Goal: Task Accomplishment & Management: Manage account settings

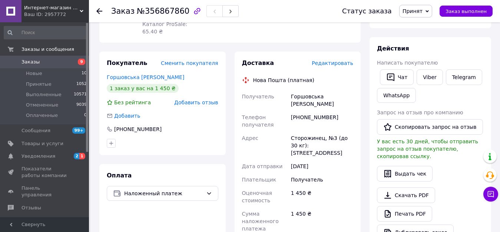
scroll to position [111, 0]
click at [50, 156] on span "Уведомления" at bounding box center [38, 156] width 34 height 7
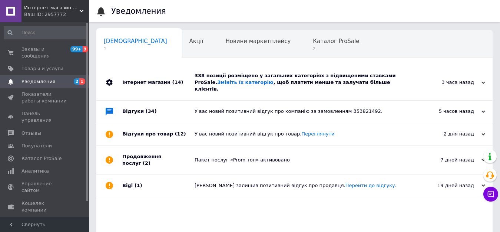
click at [40, 78] on span "Уведомления" at bounding box center [38, 81] width 34 height 7
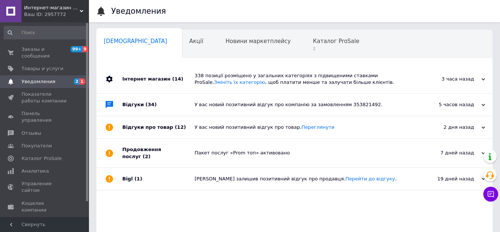
click at [152, 75] on div "Інтернет магазин (14)" at bounding box center [158, 79] width 72 height 28
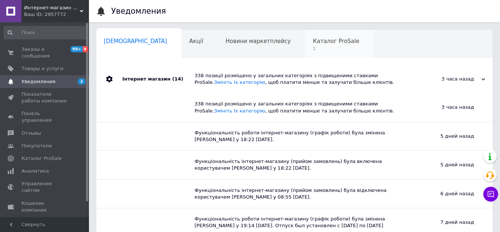
click at [305, 46] on div "Каталог ProSale 2" at bounding box center [339, 44] width 69 height 28
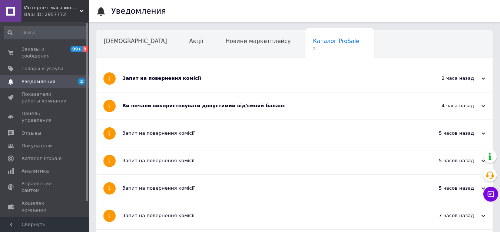
click at [58, 78] on span "Уведомления" at bounding box center [44, 81] width 47 height 7
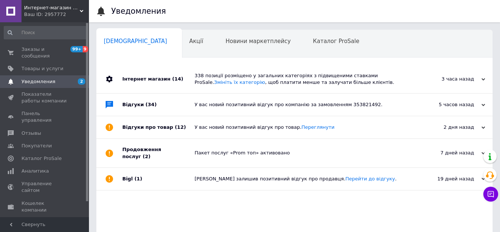
click at [163, 73] on div "Інтернет магазин (14)" at bounding box center [158, 79] width 72 height 28
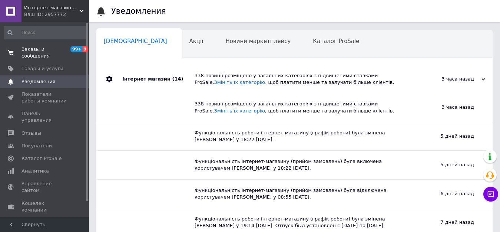
click at [51, 48] on span "Заказы и сообщения" at bounding box center [44, 52] width 47 height 13
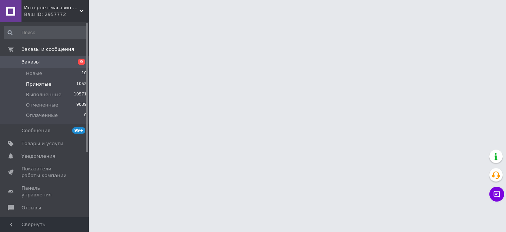
click at [39, 86] on span "Принятые" at bounding box center [39, 84] width 26 height 7
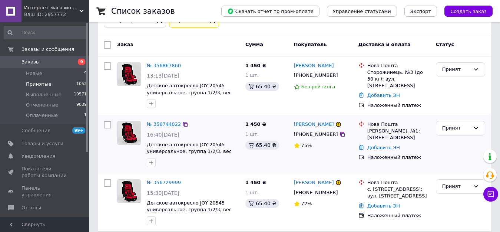
scroll to position [111, 0]
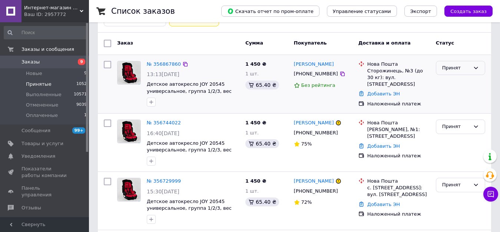
drag, startPoint x: 458, startPoint y: 68, endPoint x: 459, endPoint y: 72, distance: 3.8
click at [459, 69] on div "Принят" at bounding box center [456, 68] width 28 height 8
click at [462, 83] on li "Выполнен" at bounding box center [460, 83] width 49 height 14
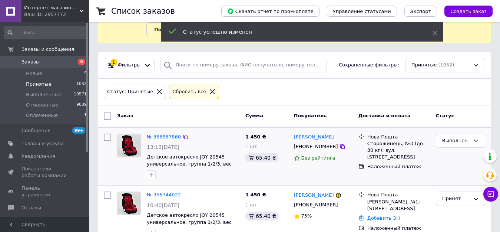
scroll to position [37, 0]
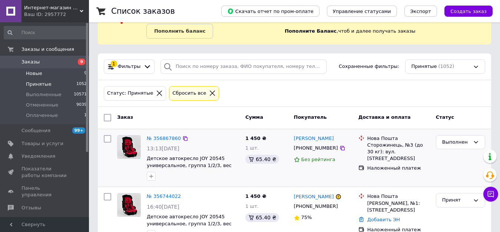
click at [54, 72] on li "Новые 9" at bounding box center [45, 73] width 91 height 10
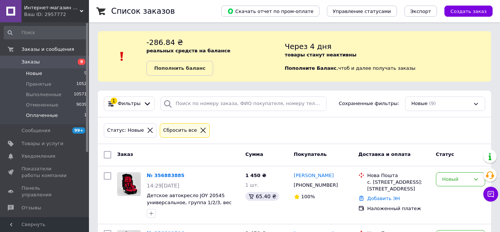
click at [48, 116] on span "Оплаченные" at bounding box center [42, 115] width 32 height 7
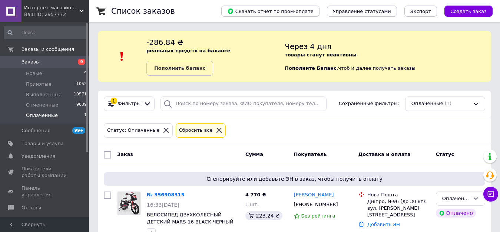
scroll to position [20, 0]
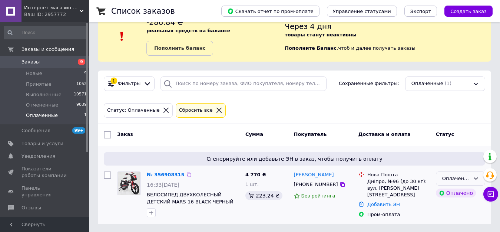
click at [465, 175] on div "Оплаченный" at bounding box center [456, 179] width 28 height 8
click at [464, 192] on li "Принят" at bounding box center [460, 194] width 49 height 14
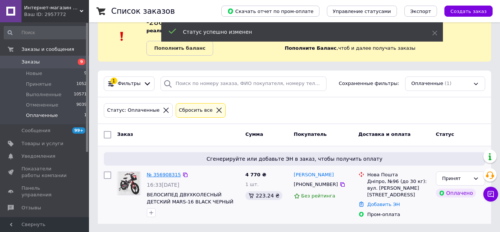
click at [162, 174] on link "№ 356908315" at bounding box center [164, 175] width 34 height 6
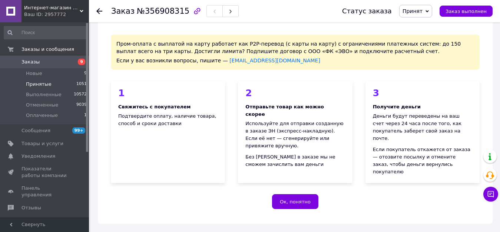
click at [44, 88] on li "Принятые 1051" at bounding box center [45, 84] width 91 height 10
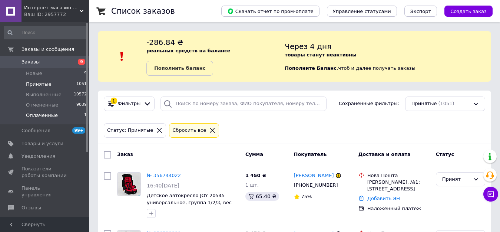
click at [43, 117] on span "Оплаченные" at bounding box center [42, 115] width 32 height 7
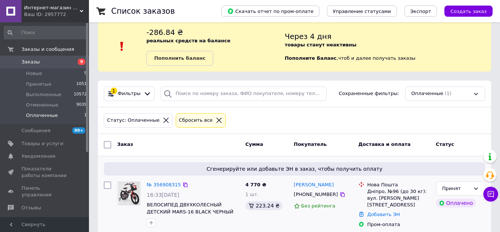
scroll to position [20, 0]
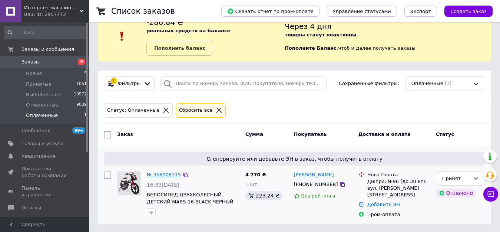
click at [164, 175] on link "№ 356908315" at bounding box center [164, 175] width 34 height 6
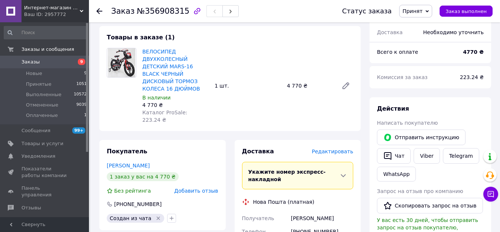
scroll to position [316, 0]
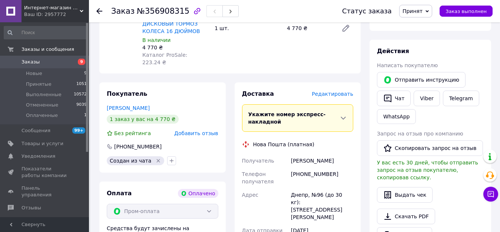
click at [339, 167] on div "[PHONE_NUMBER]" at bounding box center [321, 177] width 65 height 21
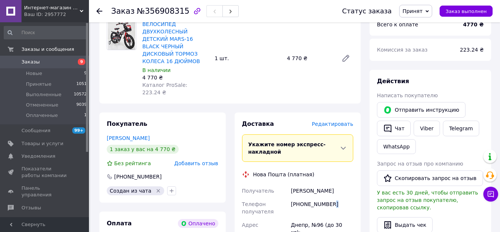
scroll to position [279, 0]
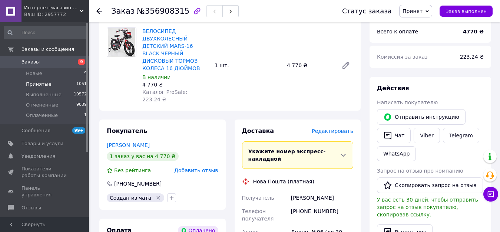
click at [29, 84] on span "Принятые" at bounding box center [39, 84] width 26 height 7
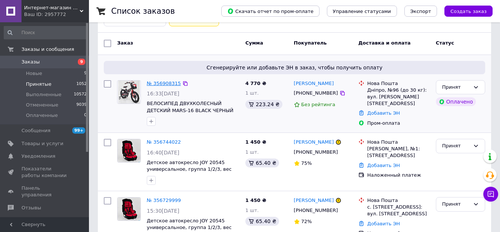
click at [155, 80] on link "№ 356908315" at bounding box center [164, 83] width 34 height 6
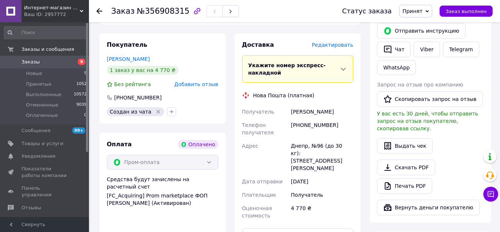
scroll to position [371, 0]
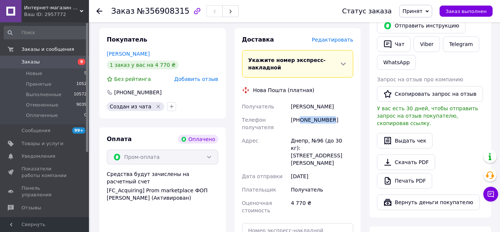
drag, startPoint x: 337, startPoint y: 87, endPoint x: 300, endPoint y: 90, distance: 37.6
click at [300, 113] on div "[PHONE_NUMBER]" at bounding box center [321, 123] width 65 height 21
copy div "0985448500"
click at [309, 100] on div "[PERSON_NAME]" at bounding box center [321, 106] width 65 height 13
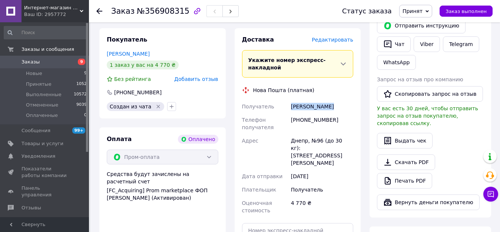
click at [309, 100] on div "[PERSON_NAME]" at bounding box center [321, 106] width 65 height 13
copy div "[PERSON_NAME]"
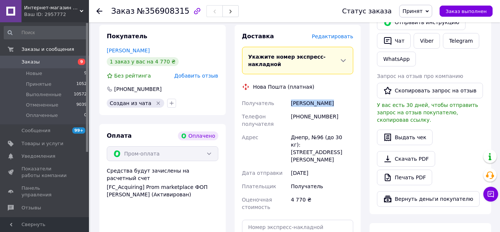
scroll to position [445, 0]
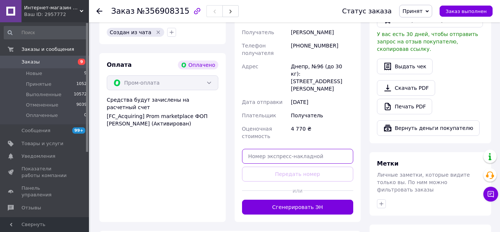
paste input "20451225316302"
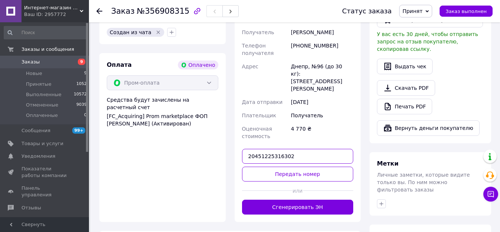
type input "20451225316302"
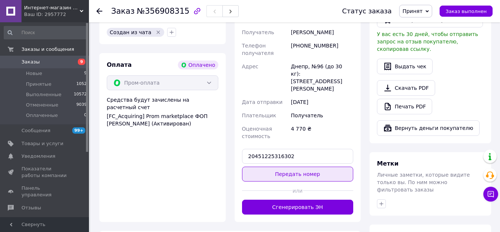
click at [274, 166] on button "Передать номер" at bounding box center [298, 173] width 112 height 15
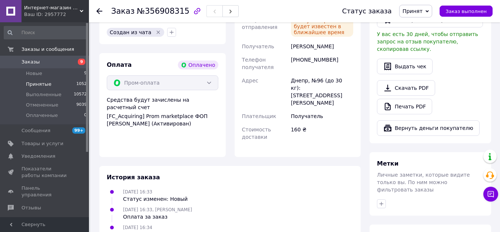
click at [43, 82] on span "Принятые" at bounding box center [39, 84] width 26 height 7
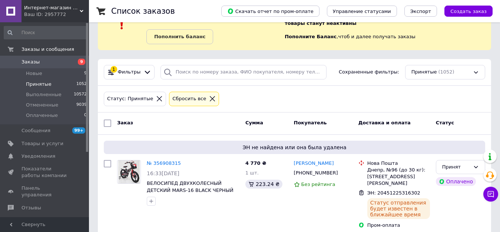
scroll to position [74, 0]
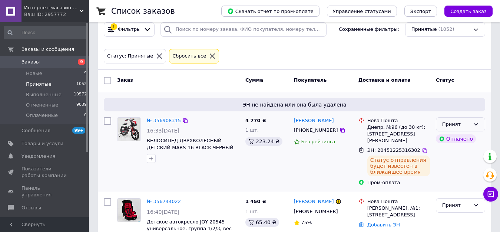
click at [470, 122] on div "Принят" at bounding box center [460, 124] width 49 height 14
click at [468, 138] on li "Выполнен" at bounding box center [460, 140] width 49 height 14
click at [33, 92] on span "Выполненные" at bounding box center [44, 94] width 36 height 7
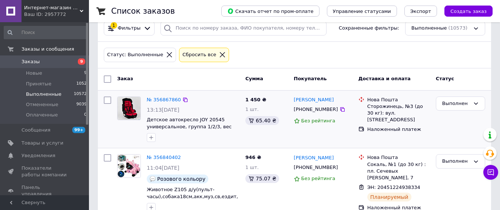
scroll to position [111, 0]
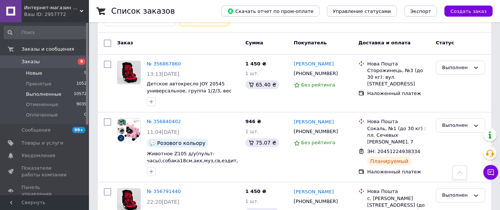
click at [43, 69] on li "Новые 9" at bounding box center [45, 73] width 91 height 10
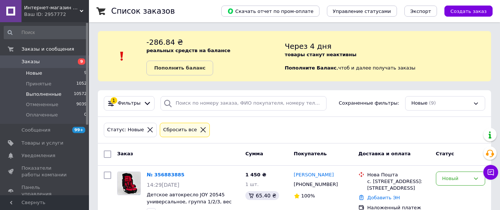
click at [46, 92] on span "Выполненные" at bounding box center [44, 94] width 36 height 7
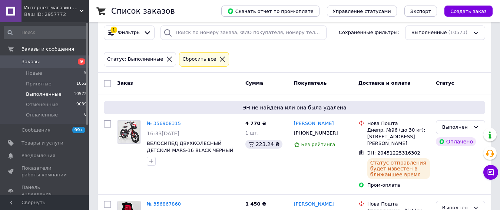
scroll to position [74, 0]
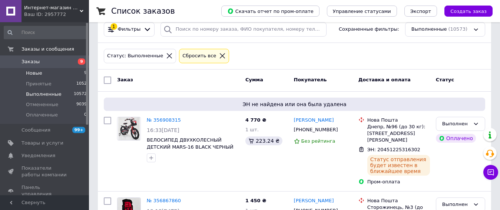
click at [37, 73] on span "Новые" at bounding box center [34, 73] width 16 height 7
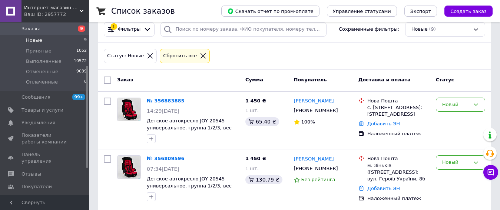
scroll to position [74, 0]
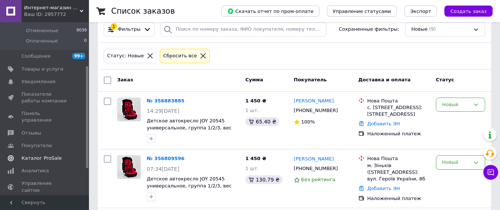
click at [49, 155] on span "Каталог ProSale" at bounding box center [41, 158] width 40 height 7
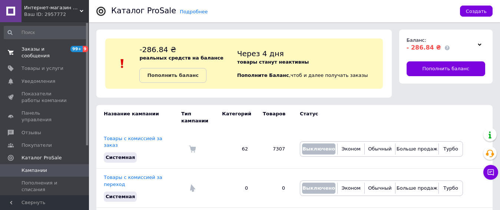
click at [55, 50] on span "Заказы и сообщения" at bounding box center [44, 52] width 47 height 13
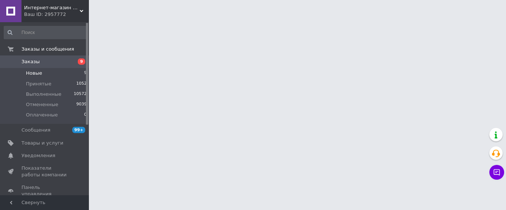
click at [36, 75] on span "Новые" at bounding box center [34, 73] width 16 height 7
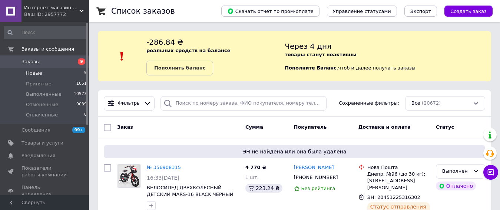
click at [26, 69] on li "Новые 9" at bounding box center [45, 73] width 91 height 10
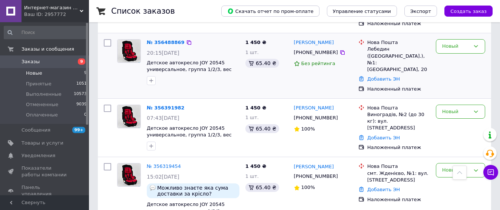
scroll to position [528, 0]
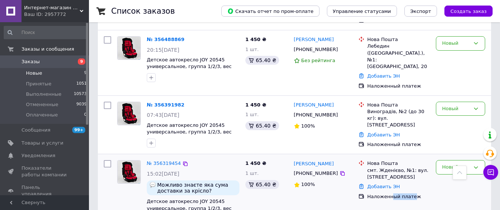
drag, startPoint x: 411, startPoint y: 168, endPoint x: 387, endPoint y: 163, distance: 23.8
click at [388, 192] on div "Наложенный платеж" at bounding box center [399, 197] width 66 height 10
drag, startPoint x: 428, startPoint y: 93, endPoint x: 374, endPoint y: 96, distance: 53.8
click at [377, 109] on div "Виноградів, №2 (до 30 кг): вул. [STREET_ADDRESS]" at bounding box center [398, 119] width 63 height 20
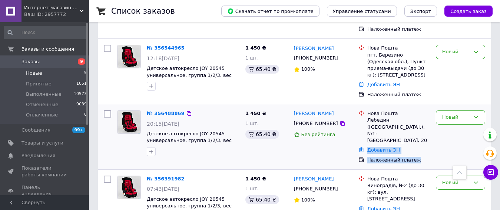
drag, startPoint x: 404, startPoint y: 122, endPoint x: 354, endPoint y: 118, distance: 51.0
click at [358, 118] on ul "Нова Пошта Лебедин ([GEOGRAPHIC_DATA].), №1: [GEOGRAPHIC_DATA], 20 Добавить ЭН …" at bounding box center [394, 137] width 72 height 56
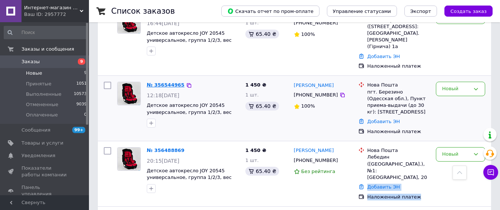
click at [166, 82] on link "№ 356544965" at bounding box center [166, 85] width 38 height 6
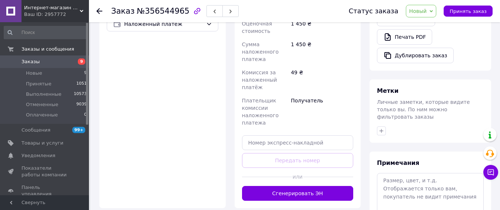
scroll to position [185, 0]
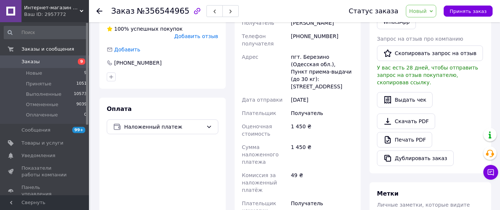
click at [194, 9] on icon "button" at bounding box center [197, 11] width 6 height 6
click at [31, 74] on span "Новые" at bounding box center [34, 73] width 16 height 7
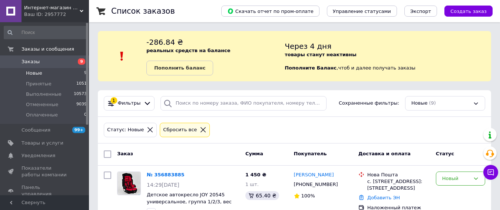
click at [61, 74] on li "Новые 9" at bounding box center [45, 73] width 91 height 10
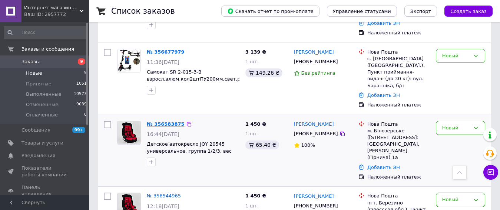
click at [154, 122] on link "№ 356583875" at bounding box center [166, 125] width 38 height 6
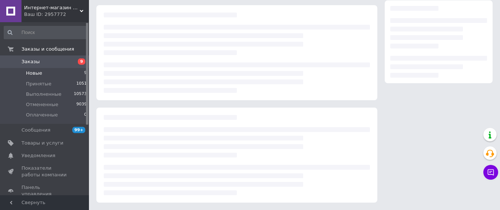
scroll to position [120, 0]
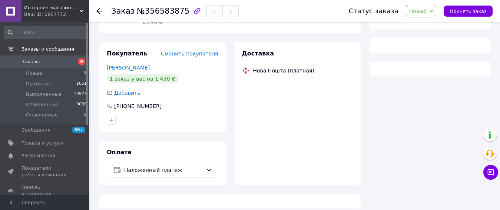
click at [194, 11] on icon "button" at bounding box center [197, 11] width 6 height 6
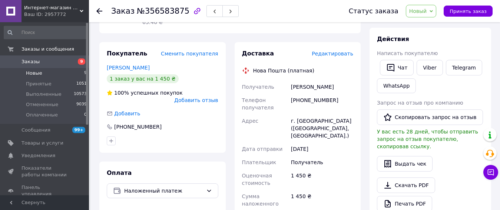
click at [37, 73] on span "Новые" at bounding box center [34, 73] width 16 height 7
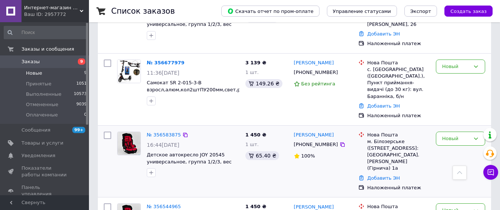
scroll to position [296, 0]
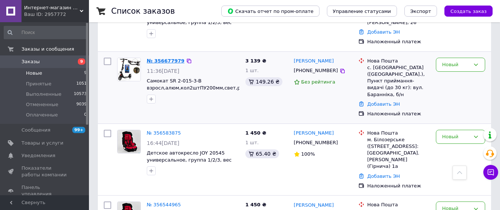
click at [169, 58] on link "№ 356677979" at bounding box center [166, 61] width 38 height 6
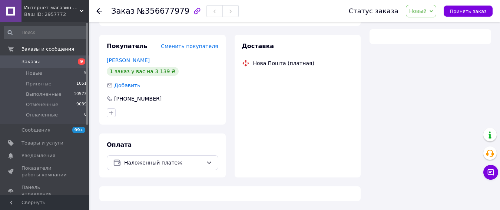
scroll to position [120, 0]
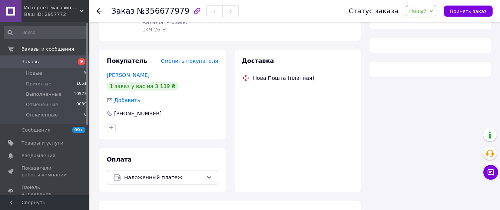
click at [193, 8] on icon "button" at bounding box center [197, 11] width 9 height 9
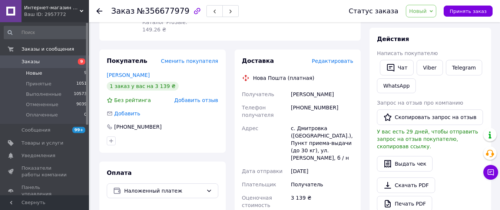
click at [38, 75] on span "Новые" at bounding box center [34, 73] width 16 height 7
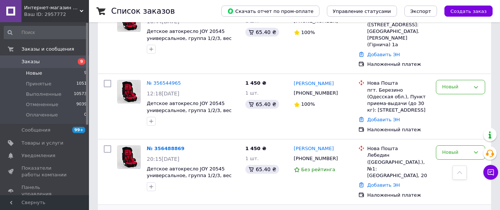
scroll to position [379, 0]
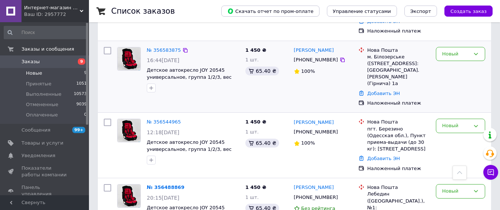
drag, startPoint x: 333, startPoint y: 96, endPoint x: 308, endPoint y: 92, distance: 25.7
click at [308, 113] on div "№ 356544965 12:18[DATE] Детское автокресло JOY 20545 универсальное, группа 1/2/…" at bounding box center [294, 145] width 393 height 65
drag, startPoint x: 318, startPoint y: 33, endPoint x: 293, endPoint y: 37, distance: 25.7
click at [294, 46] on div "[PERSON_NAME]" at bounding box center [323, 50] width 60 height 9
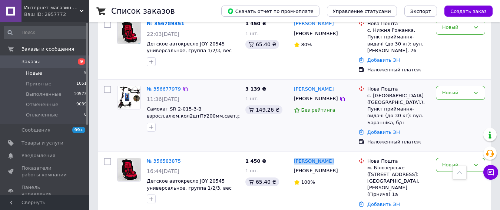
drag, startPoint x: 329, startPoint y: 79, endPoint x: 281, endPoint y: 80, distance: 48.2
click at [281, 83] on div "№ 356677979 11:36[DATE] Самокат SR 2-015-3-B взросл,алюм,кол2штПУ200мм,свет,рул…" at bounding box center [294, 116] width 387 height 66
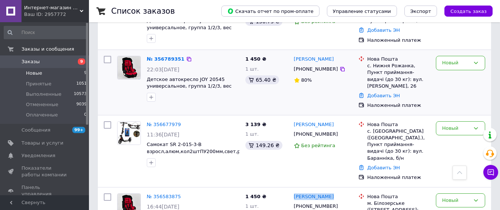
scroll to position [194, 0]
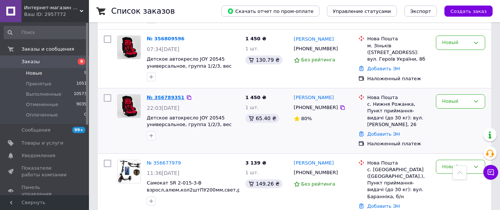
click at [169, 98] on link "№ 356789351" at bounding box center [166, 98] width 38 height 6
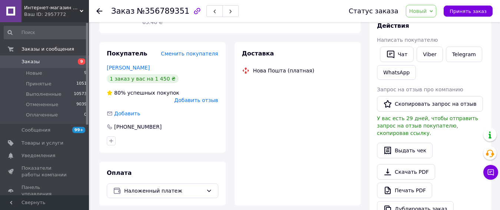
scroll to position [194, 0]
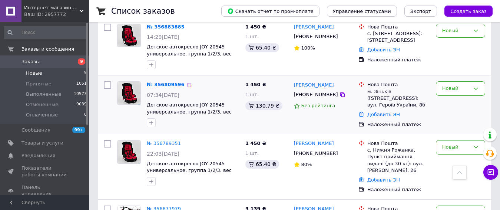
scroll to position [185, 0]
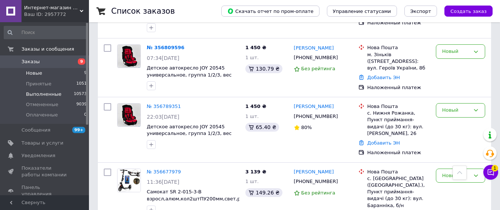
click at [41, 98] on li "Выполненные 10573" at bounding box center [45, 94] width 91 height 10
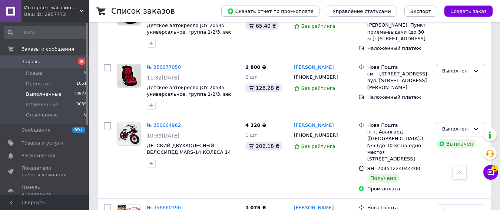
scroll to position [593, 0]
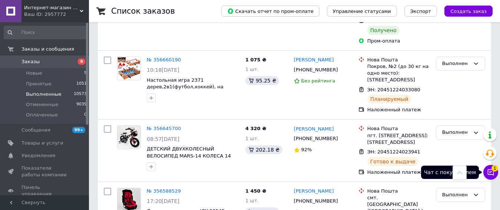
click at [492, 175] on icon at bounding box center [490, 172] width 7 height 7
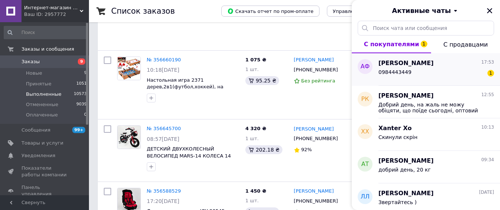
click at [421, 67] on span "[PERSON_NAME]" at bounding box center [405, 63] width 55 height 9
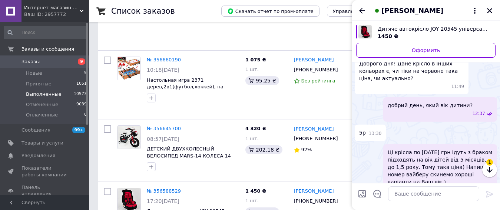
scroll to position [73, 0]
